Goal: Information Seeking & Learning: Learn about a topic

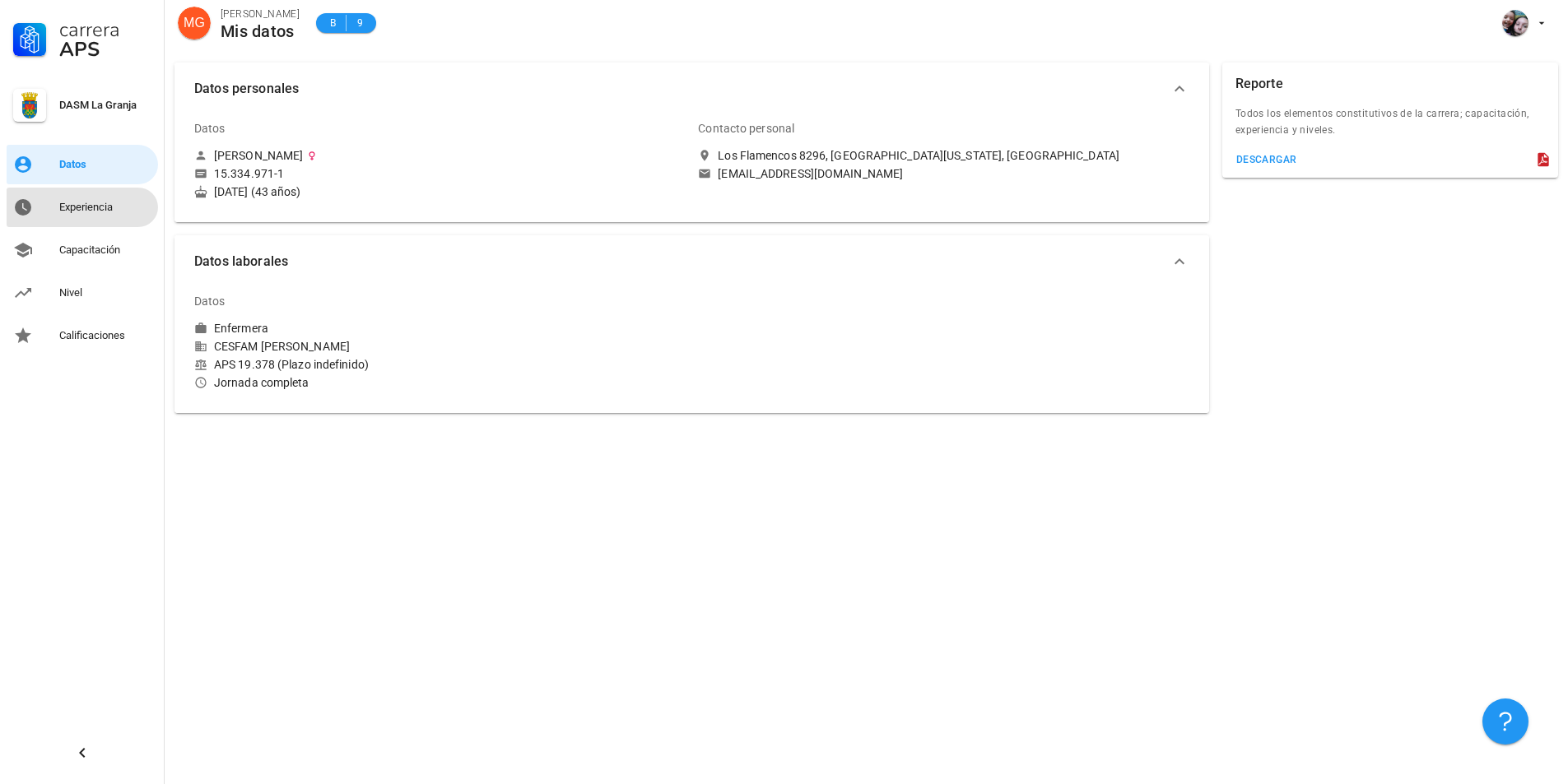
click at [95, 196] on div "Experiencia" at bounding box center [106, 206] width 92 height 26
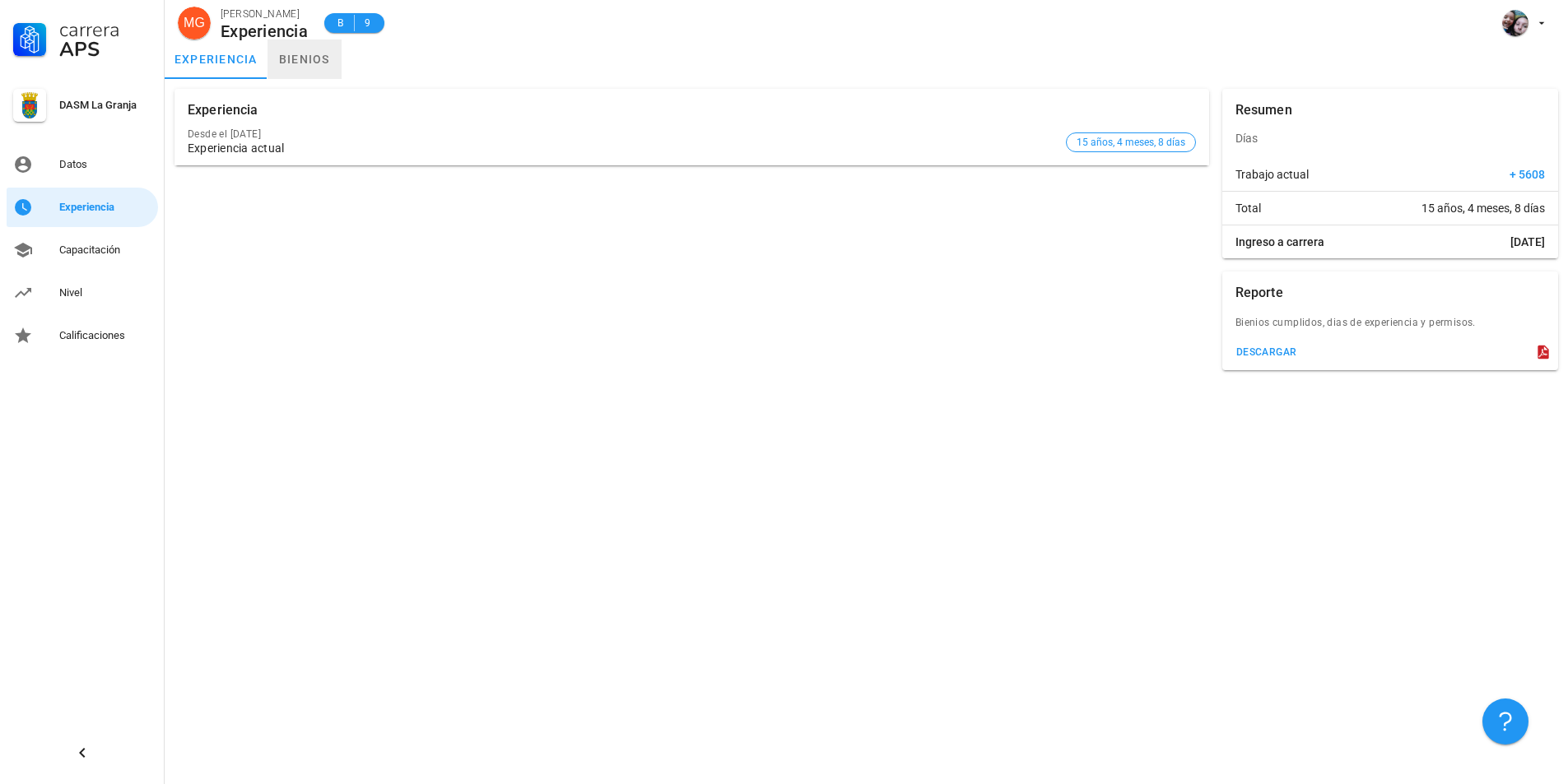
click at [312, 55] on link "bienios" at bounding box center [304, 59] width 74 height 39
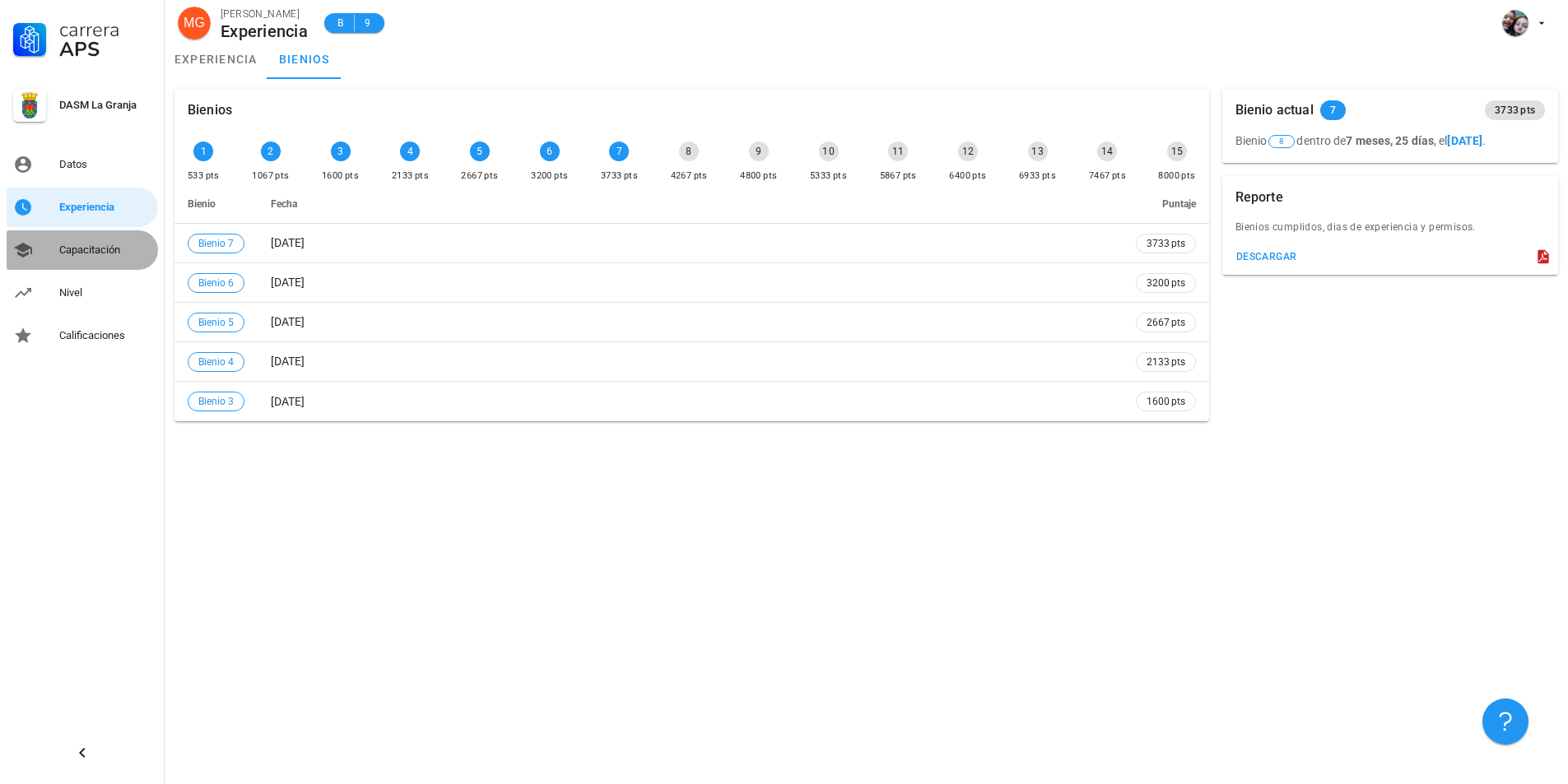
click at [64, 247] on div "Capacitación" at bounding box center [106, 250] width 92 height 13
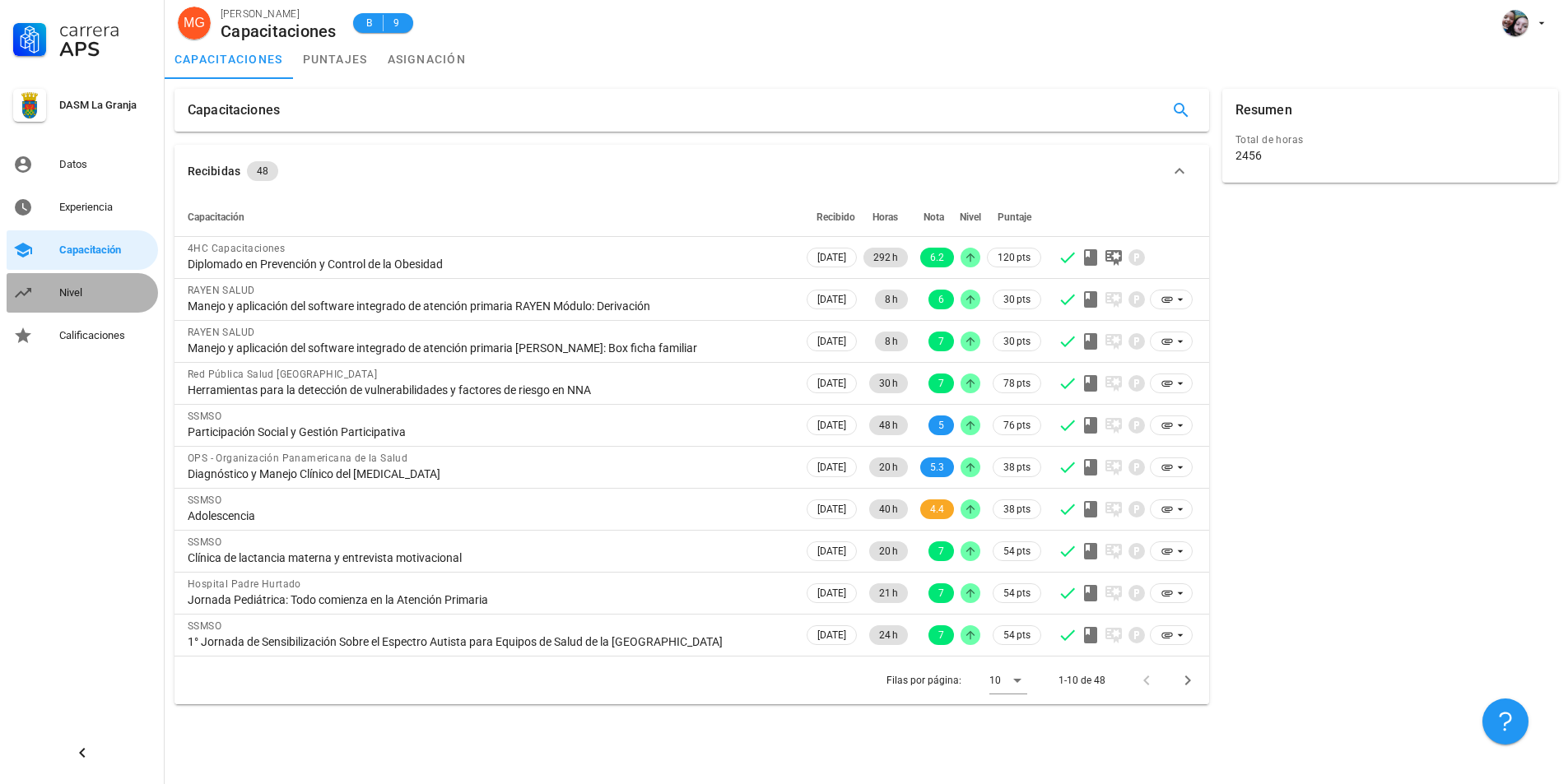
click at [59, 287] on link "Nivel" at bounding box center [82, 292] width 151 height 39
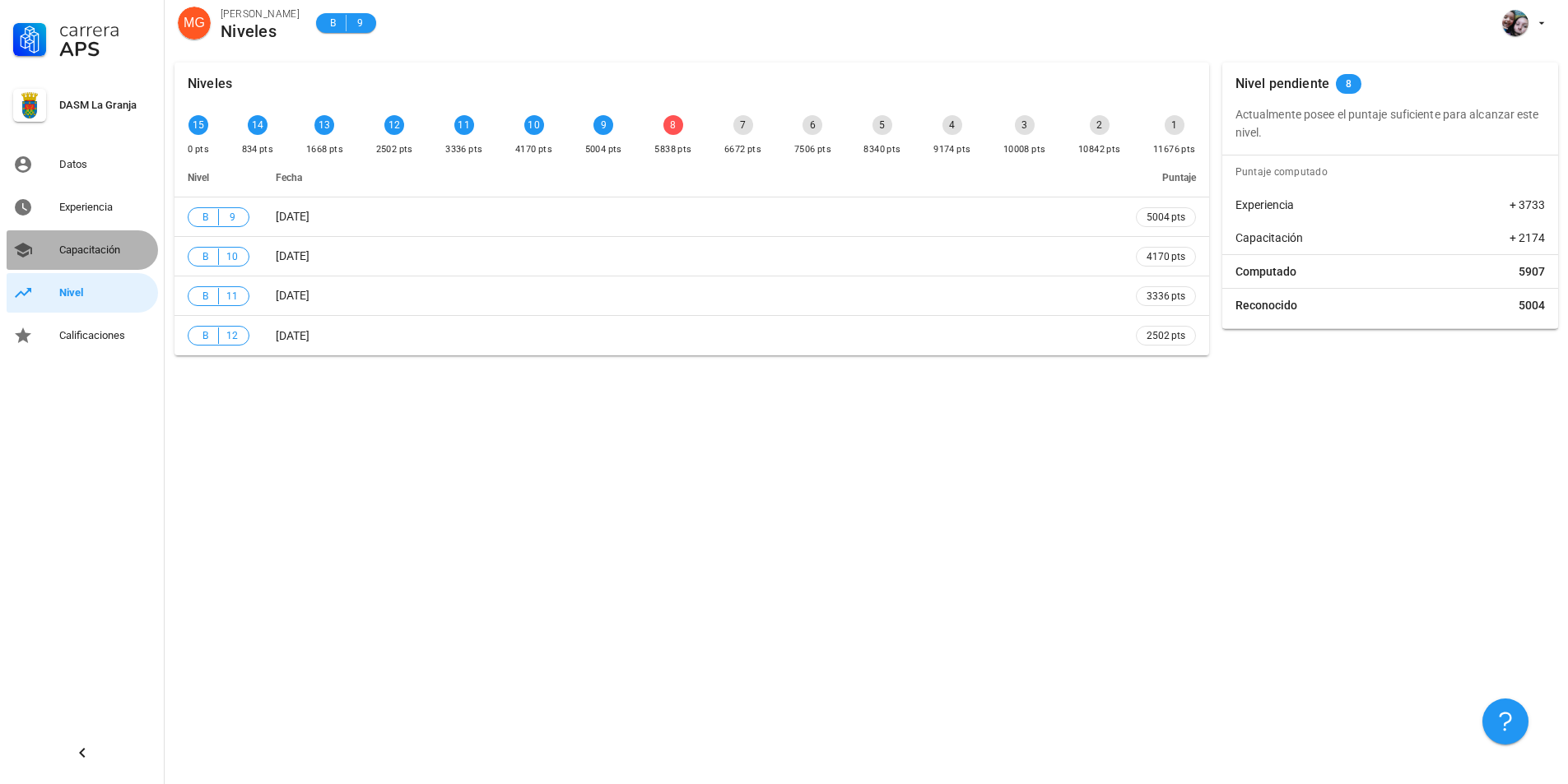
click at [90, 261] on div "Capacitación" at bounding box center [106, 249] width 92 height 26
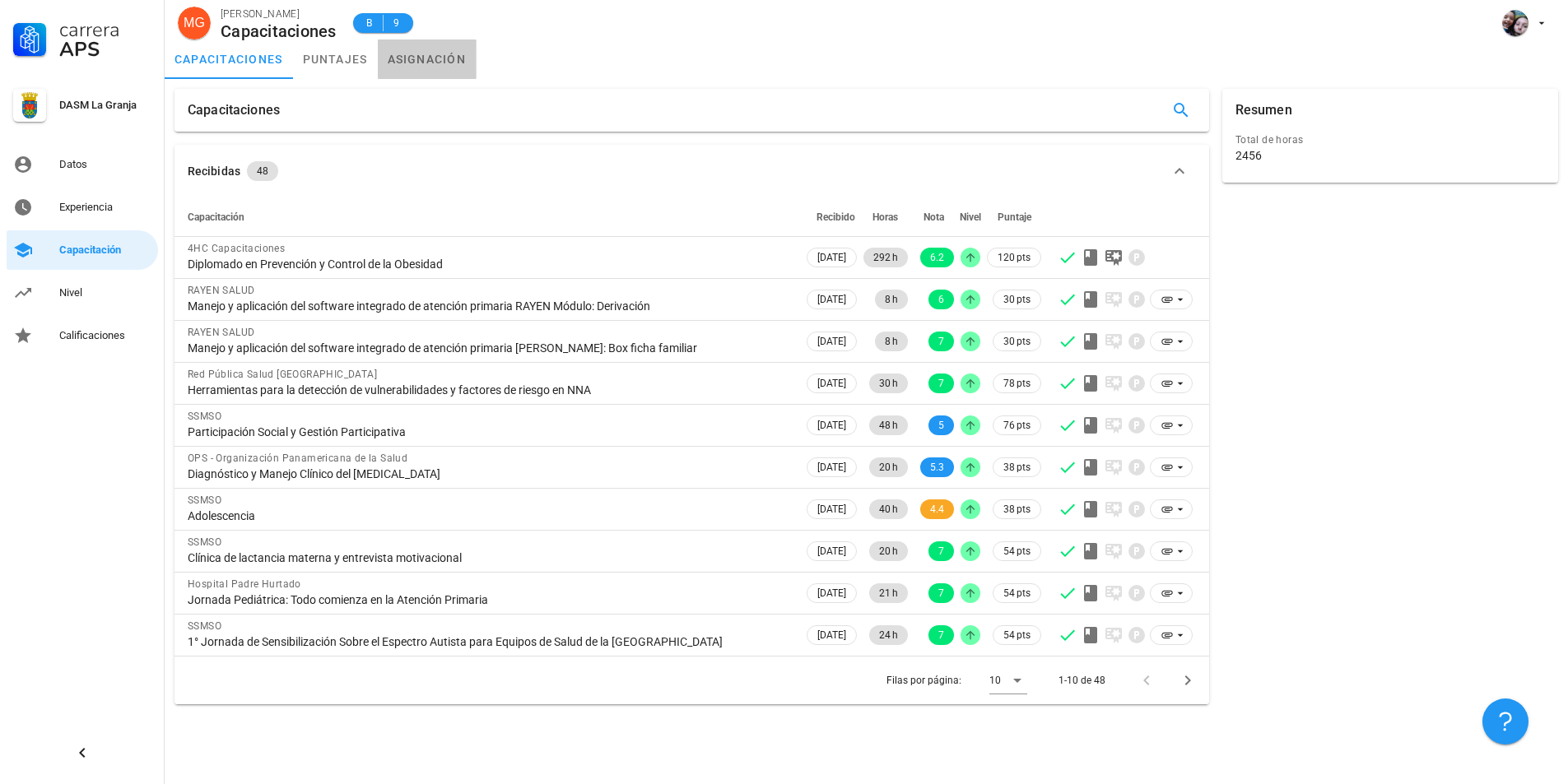
click at [412, 55] on link "asignación" at bounding box center [427, 59] width 99 height 39
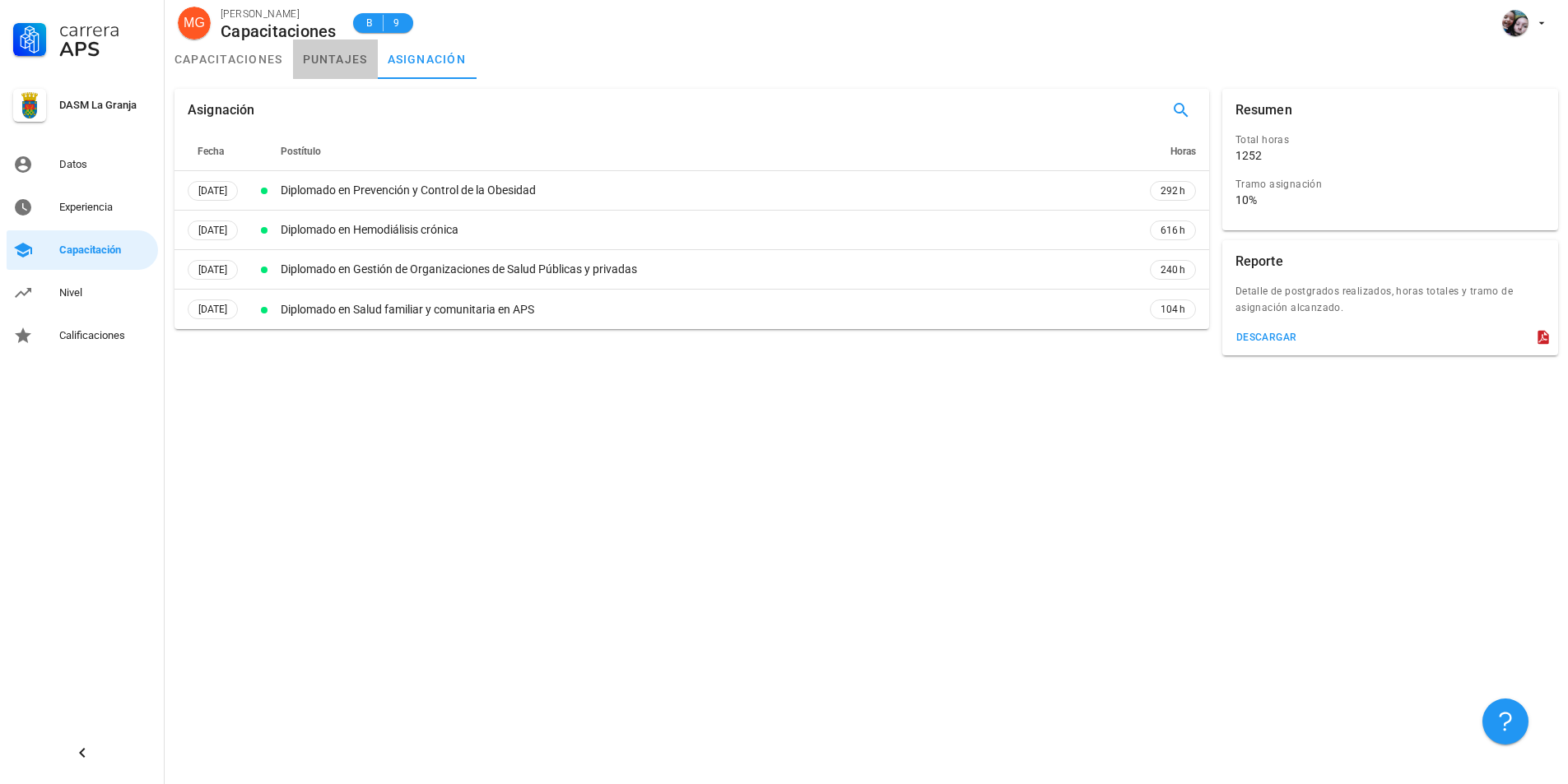
click at [343, 63] on link "puntajes" at bounding box center [335, 59] width 85 height 39
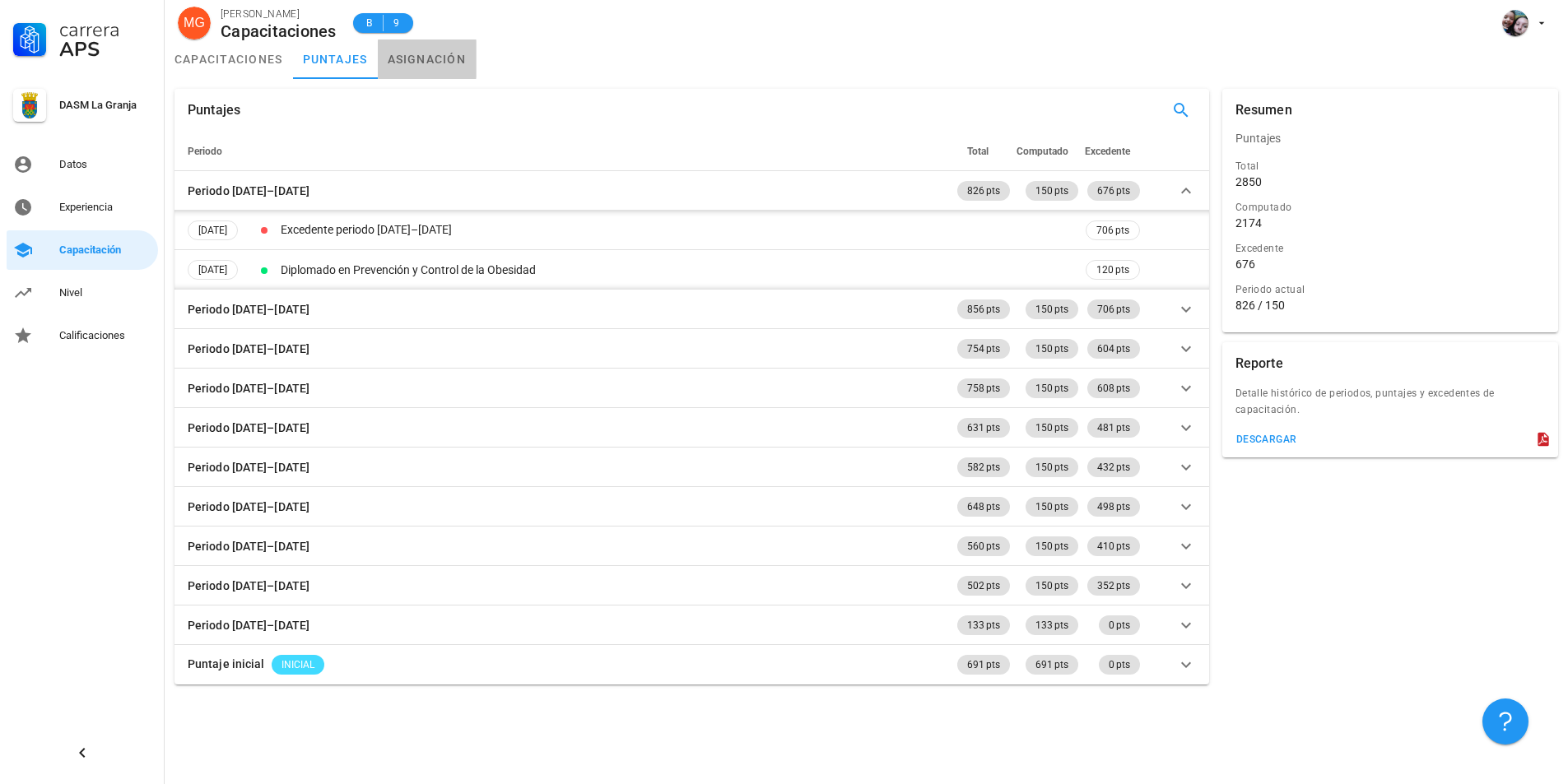
click at [412, 56] on link "asignación" at bounding box center [427, 59] width 99 height 39
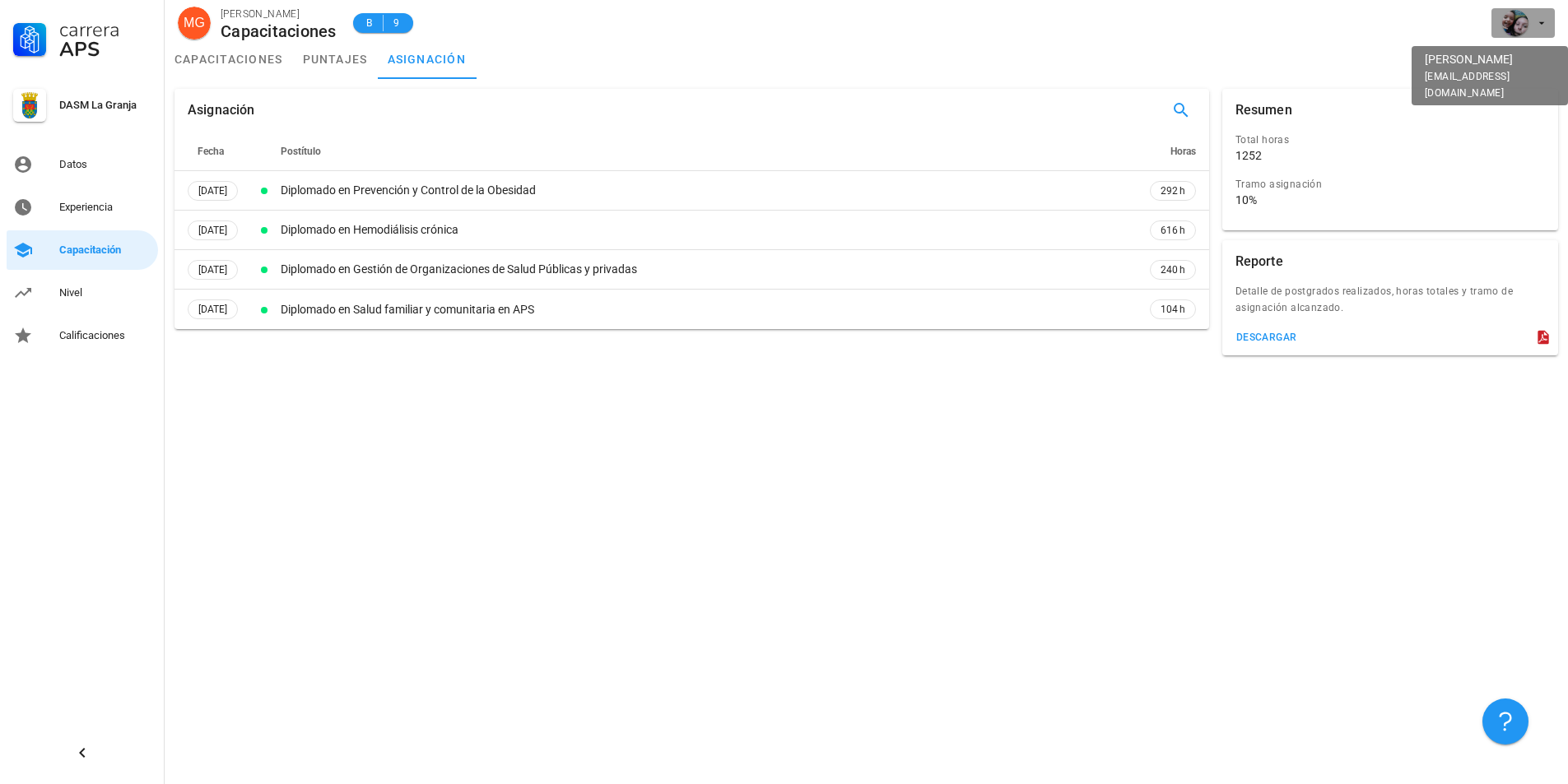
click at [1505, 20] on div "avatar" at bounding box center [1514, 23] width 26 height 26
click at [1533, 68] on div "Salir" at bounding box center [1532, 64] width 26 height 33
